Goal: Task Accomplishment & Management: Complete application form

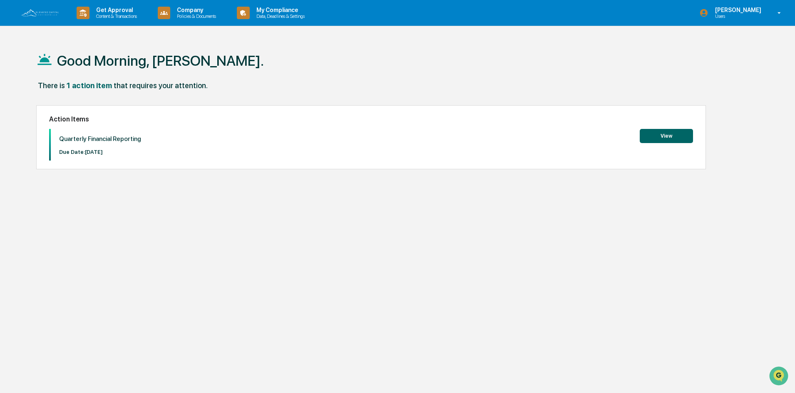
click at [659, 134] on button "View" at bounding box center [665, 136] width 53 height 14
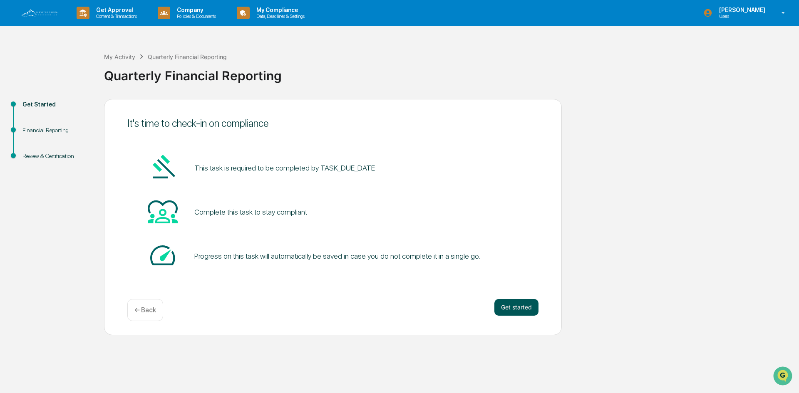
click at [510, 308] on button "Get started" at bounding box center [516, 307] width 44 height 17
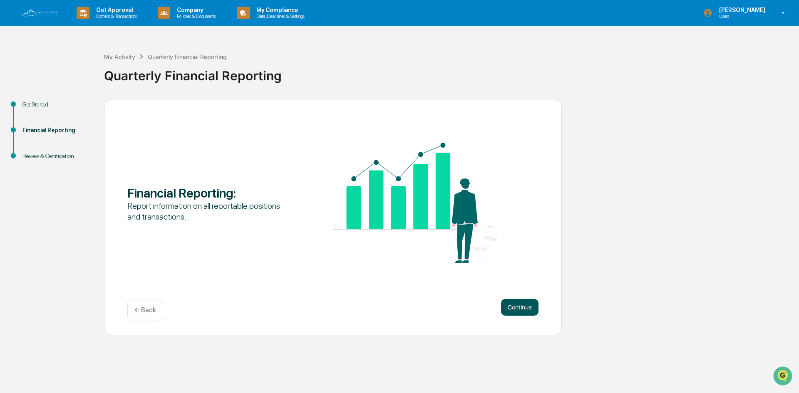
click at [516, 303] on button "Continue" at bounding box center [519, 307] width 37 height 17
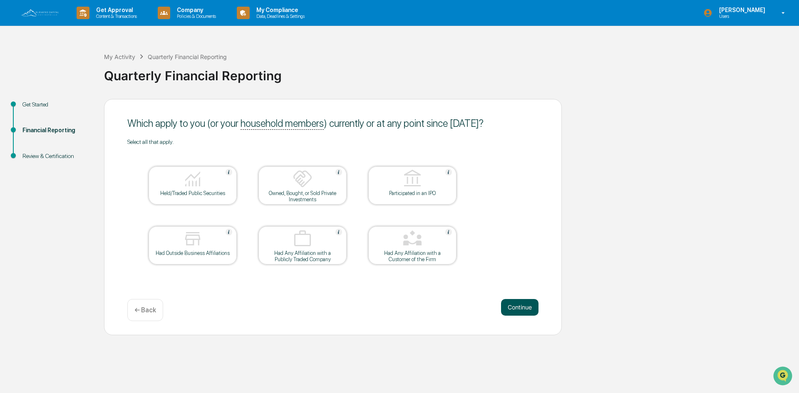
click at [522, 308] on button "Continue" at bounding box center [519, 307] width 37 height 17
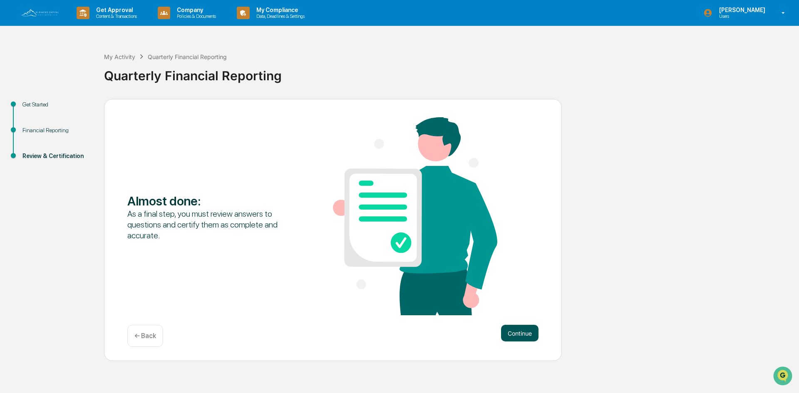
click at [523, 338] on button "Continue" at bounding box center [519, 333] width 37 height 17
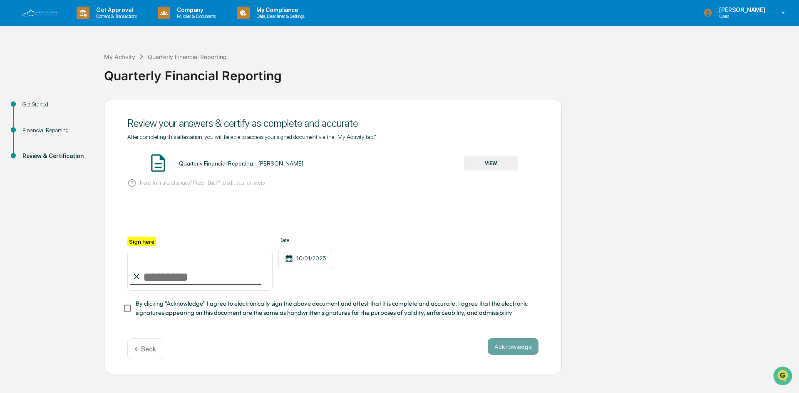
click at [484, 166] on button "VIEW" at bounding box center [491, 163] width 54 height 14
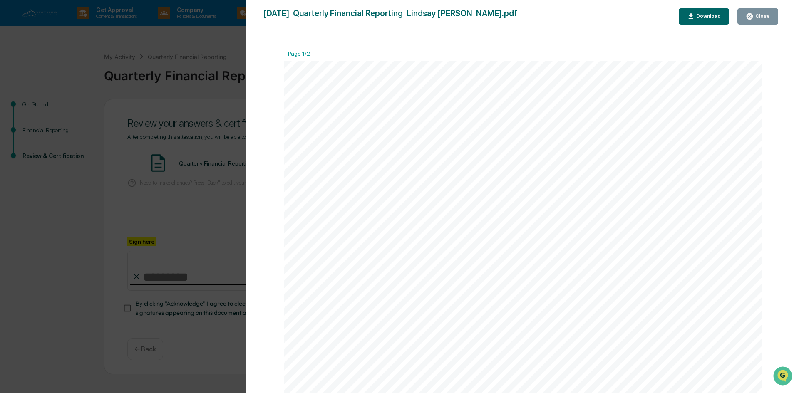
click at [765, 17] on div "Close" at bounding box center [761, 16] width 16 height 6
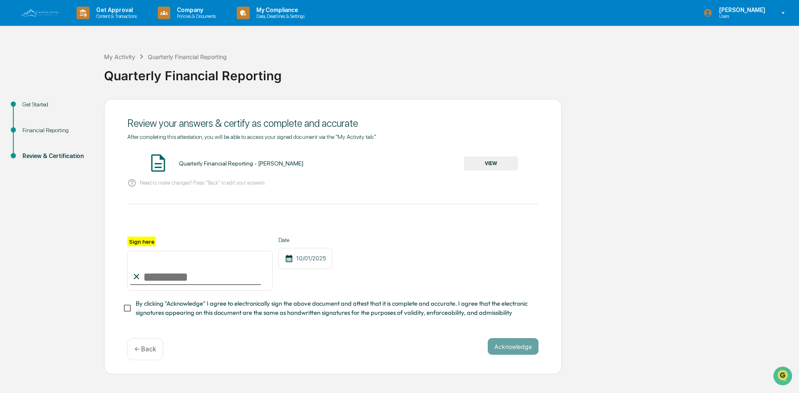
click at [157, 273] on input "Sign here" at bounding box center [199, 271] width 145 height 40
type input "**********"
click at [516, 348] on button "Acknowledge" at bounding box center [513, 346] width 51 height 17
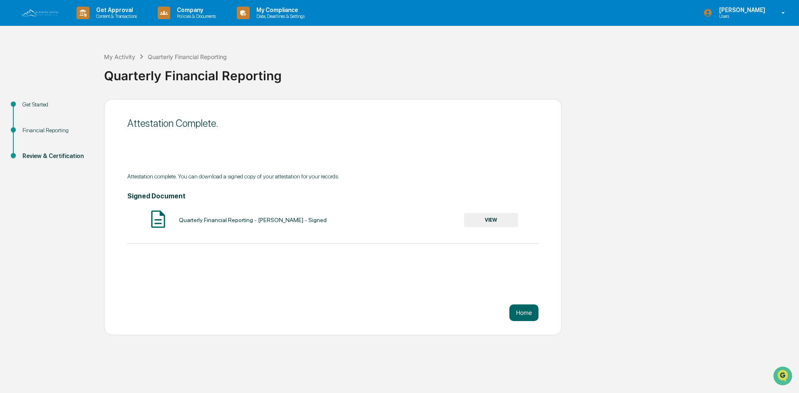
click at [485, 222] on button "VIEW" at bounding box center [491, 220] width 54 height 14
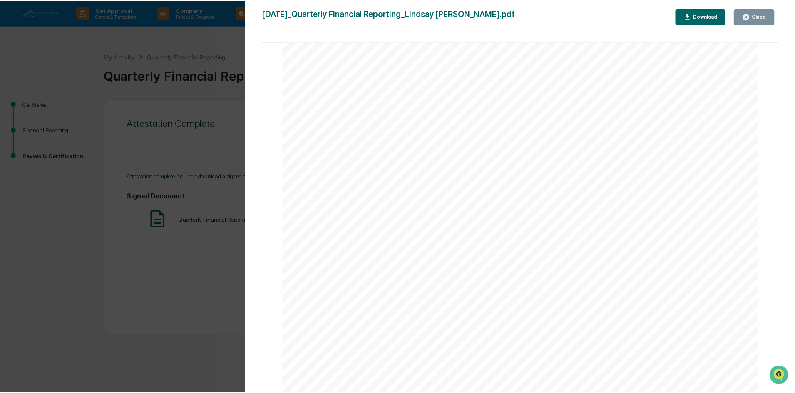
scroll to position [1691, 0]
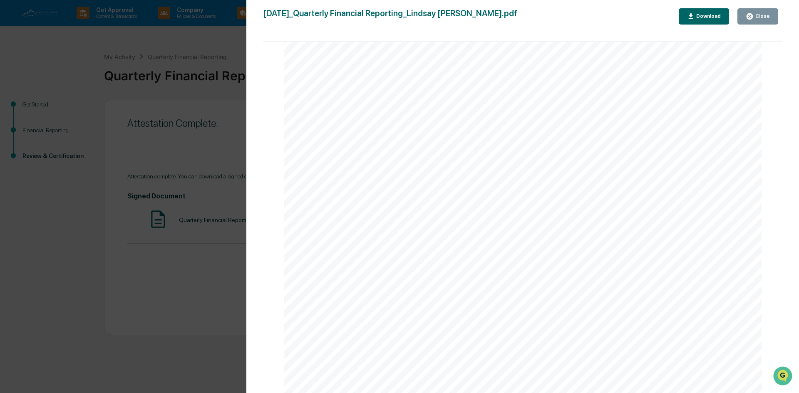
click at [760, 20] on button "Close" at bounding box center [757, 16] width 41 height 16
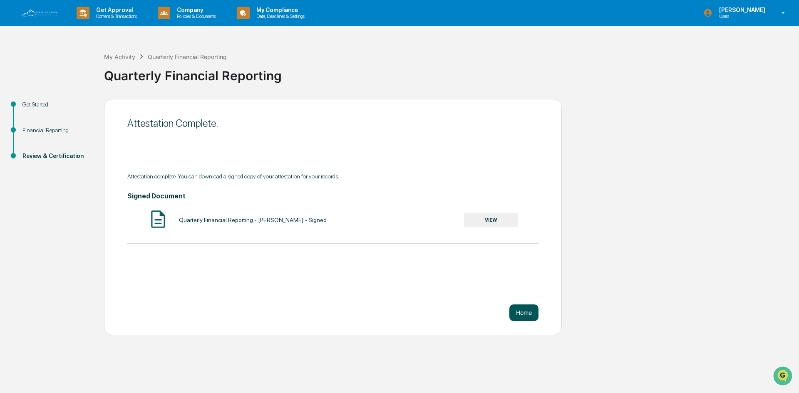
click at [528, 311] on button "Home" at bounding box center [523, 313] width 29 height 17
